Goal: Communication & Community: Ask a question

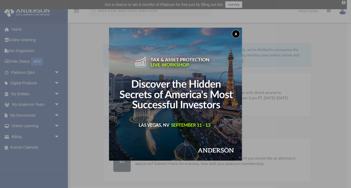
click at [238, 36] on button "x" at bounding box center [236, 34] width 8 height 8
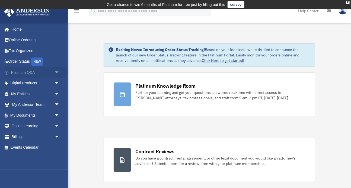
click at [37, 70] on link "Platinum Q&A arrow_drop_down" at bounding box center [36, 72] width 64 height 11
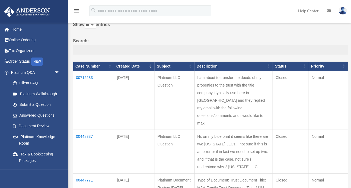
scroll to position [36, 0]
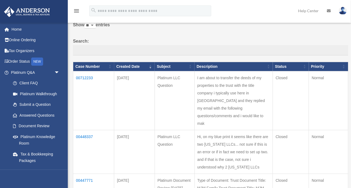
click at [86, 75] on td "00712233" at bounding box center [93, 100] width 41 height 59
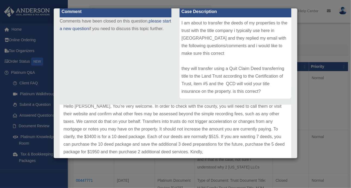
scroll to position [33, 0]
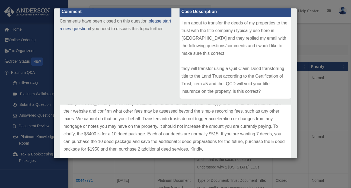
drag, startPoint x: 269, startPoint y: 124, endPoint x: 284, endPoint y: 125, distance: 15.5
click at [284, 125] on p "Hello Miguel, You're very welcome. In order to check with the county, you will …" at bounding box center [176, 126] width 224 height 53
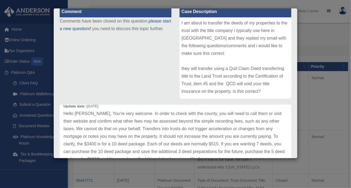
scroll to position [27, 0]
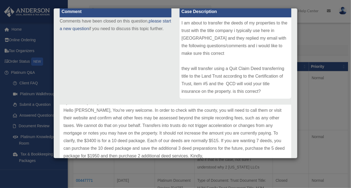
drag, startPoint x: 273, startPoint y: 133, endPoint x: 287, endPoint y: 134, distance: 14.1
click at [287, 134] on p "Hello Miguel, You're very welcome. In order to check with the county, you will …" at bounding box center [176, 133] width 224 height 53
drag, startPoint x: 270, startPoint y: 149, endPoint x: 290, endPoint y: 148, distance: 19.6
click at [290, 148] on div "Update date : 09-10-2024 Hello Miguel, You're very welcome. In order to check w…" at bounding box center [176, 133] width 232 height 76
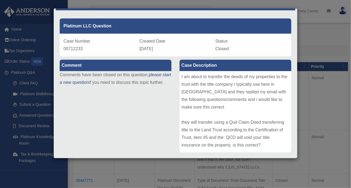
scroll to position [0, 0]
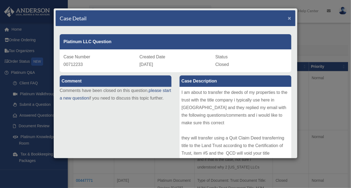
click at [290, 17] on span "×" at bounding box center [290, 18] width 4 height 6
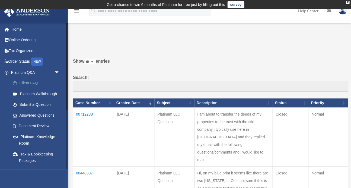
click at [36, 81] on link "Client FAQ" at bounding box center [38, 83] width 60 height 11
click at [40, 62] on div "NEW" at bounding box center [37, 62] width 12 height 8
click at [48, 105] on link "Submit a Question" at bounding box center [38, 104] width 60 height 11
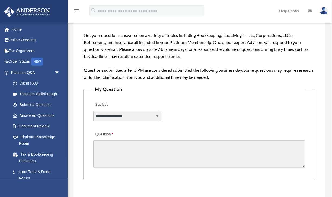
scroll to position [86, 0]
click at [153, 116] on select "**********" at bounding box center [127, 115] width 68 height 10
select select "******"
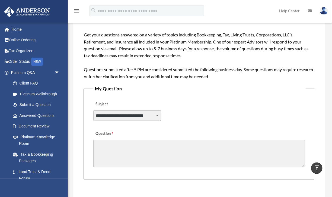
click at [93, 110] on select "**********" at bounding box center [127, 115] width 68 height 10
click at [161, 152] on textarea "Question" at bounding box center [199, 153] width 212 height 27
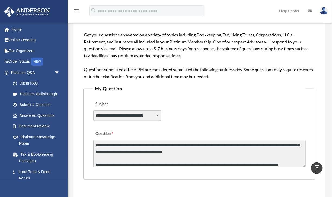
scroll to position [13, 0]
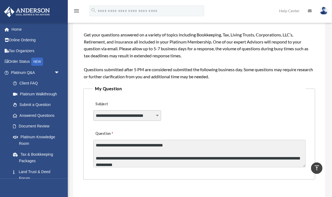
click at [223, 157] on textarea "**********" at bounding box center [199, 153] width 212 height 27
click at [253, 157] on textarea "**********" at bounding box center [199, 153] width 212 height 27
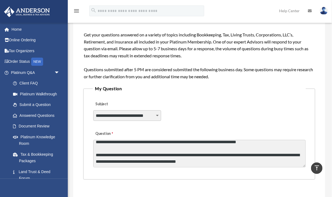
scroll to position [29, 0]
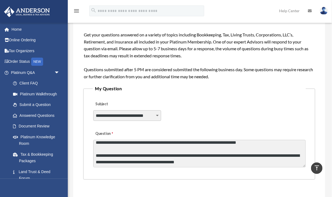
click at [225, 162] on textarea "**********" at bounding box center [199, 153] width 212 height 27
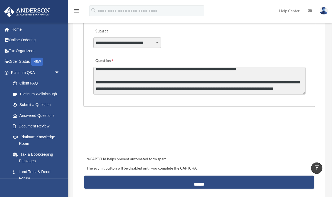
scroll to position [163, 0]
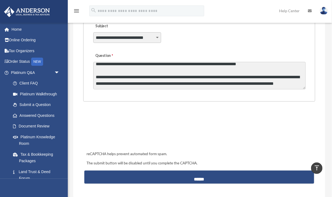
type textarea "**********"
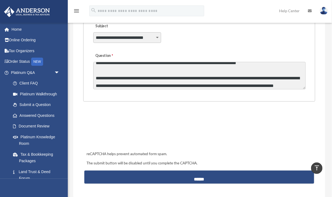
scroll to position [43, 0]
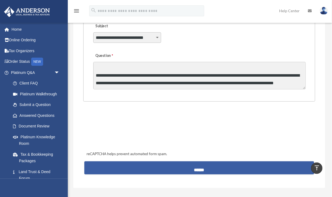
click at [213, 166] on input "******" at bounding box center [199, 167] width 230 height 13
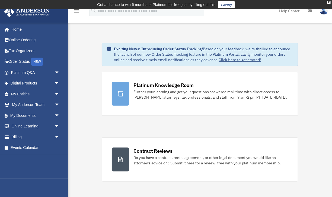
click at [323, 10] on img at bounding box center [324, 11] width 8 height 8
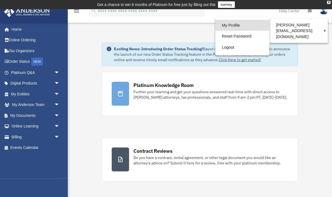
click at [240, 28] on link "My Profile" at bounding box center [243, 25] width 54 height 11
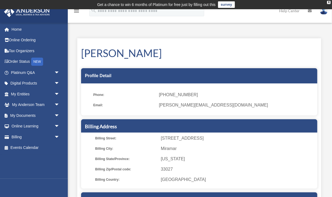
click at [328, 9] on td "Get a chance to win 6 months of Platinum for free just by filling out this surv…" at bounding box center [166, 4] width 332 height 9
click at [326, 13] on img at bounding box center [324, 11] width 8 height 8
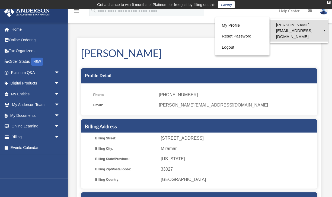
click at [319, 26] on link "[PERSON_NAME][EMAIL_ADDRESS][DOMAIN_NAME]" at bounding box center [299, 31] width 58 height 22
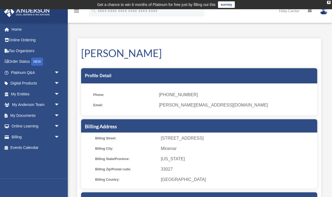
click at [324, 14] on img at bounding box center [324, 11] width 8 height 8
click at [329, 4] on td "Get a chance to win 6 months of Platinum for free just by filling out this surv…" at bounding box center [166, 4] width 332 height 9
click at [329, 3] on div "X" at bounding box center [330, 2] width 4 height 3
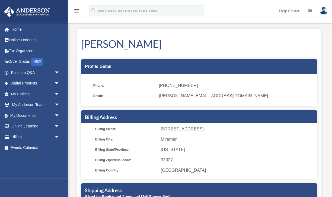
click at [322, 10] on img at bounding box center [324, 11] width 8 height 8
click at [224, 50] on link "Logout" at bounding box center [236, 47] width 54 height 11
